Goal: Find specific page/section: Find specific page/section

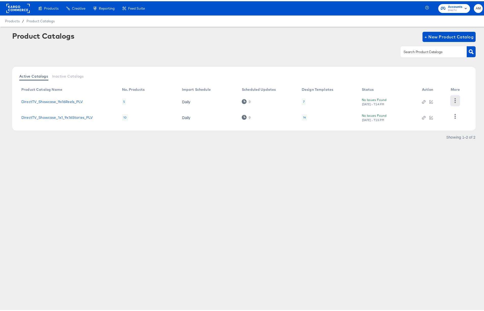
click at [455, 99] on icon "button" at bounding box center [455, 99] width 1 height 5
click at [439, 99] on div "HUD Checks (Internal)" at bounding box center [434, 99] width 51 height 8
click at [340, 144] on article "Product Catalogs + New Product Catalog Active Catalogs Inactive Catalogs Produc…" at bounding box center [244, 91] width 488 height 132
